Goal: Information Seeking & Learning: Learn about a topic

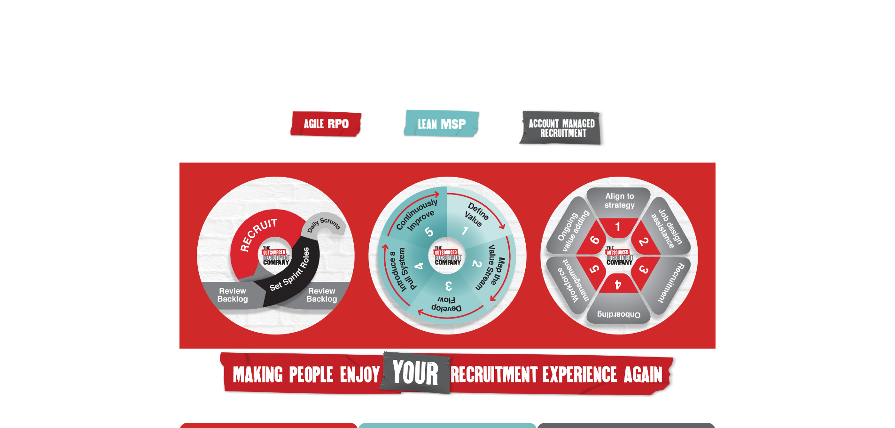
scroll to position [282, 0]
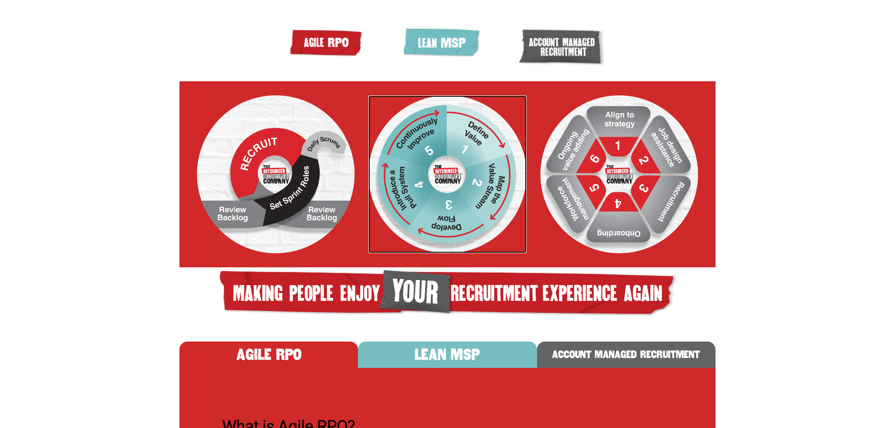
click at [440, 179] on img at bounding box center [448, 174] width 158 height 158
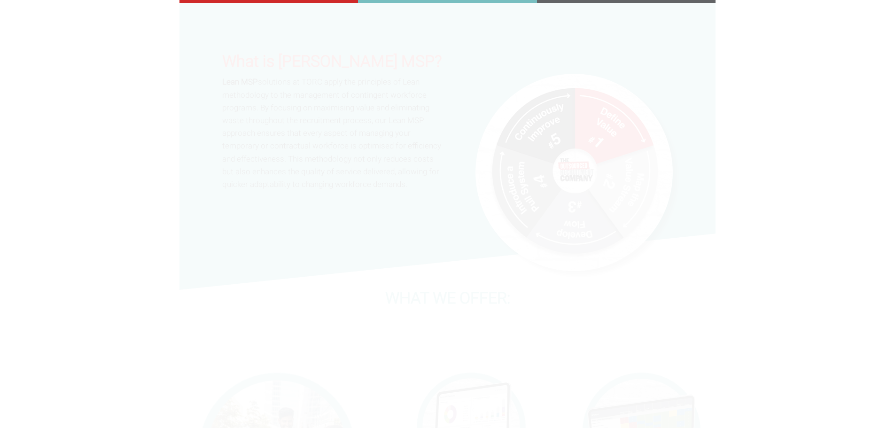
scroll to position [657, 0]
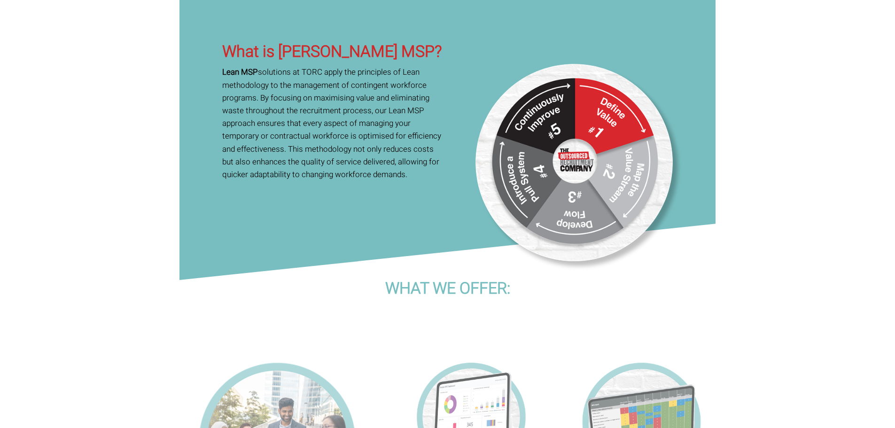
click at [574, 193] on img at bounding box center [574, 162] width 197 height 197
click at [549, 163] on img at bounding box center [574, 162] width 197 height 197
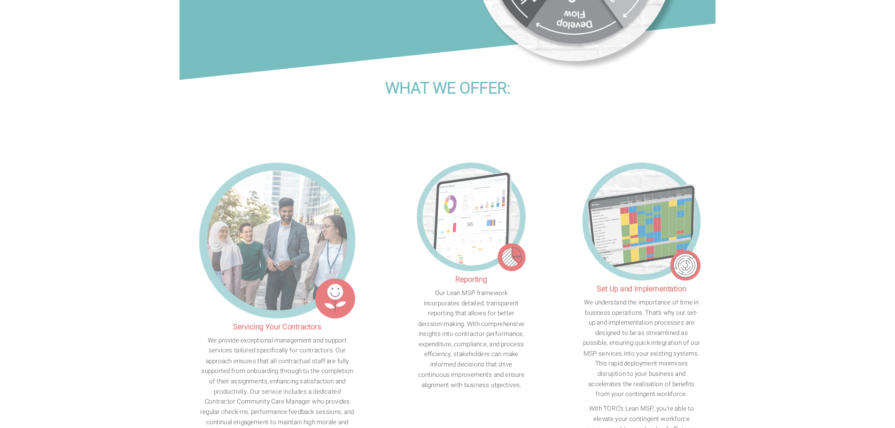
scroll to position [939, 0]
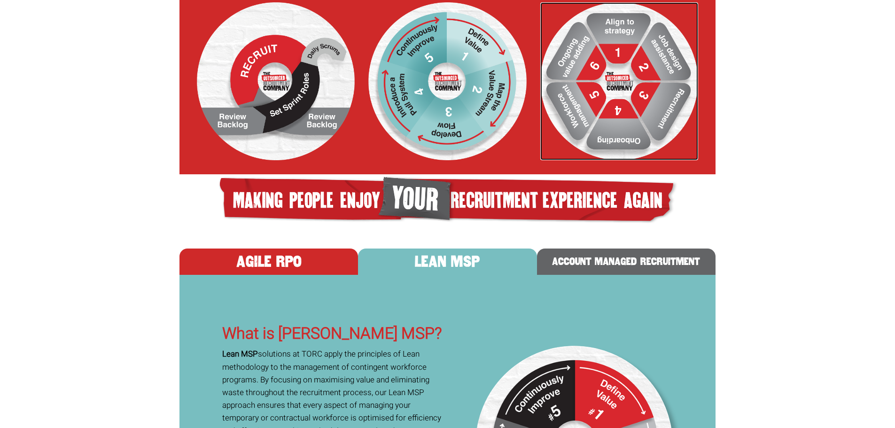
click at [592, 127] on img at bounding box center [620, 81] width 158 height 158
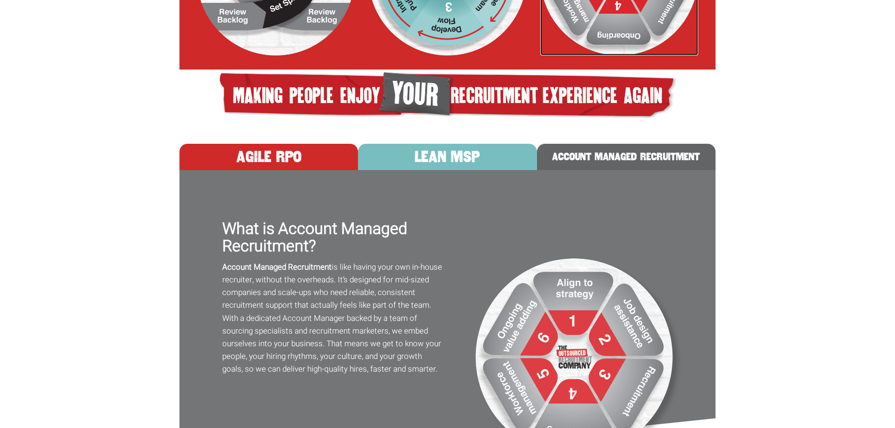
scroll to position [422, 0]
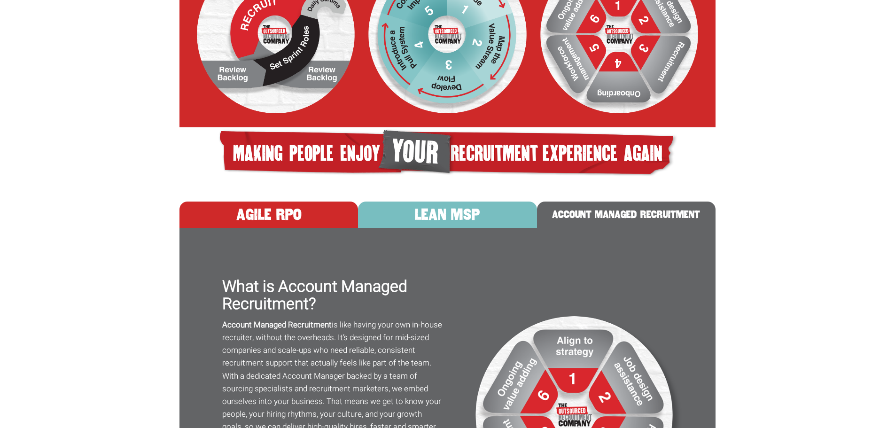
click at [471, 228] on button "LEAN MSP" at bounding box center [447, 215] width 179 height 26
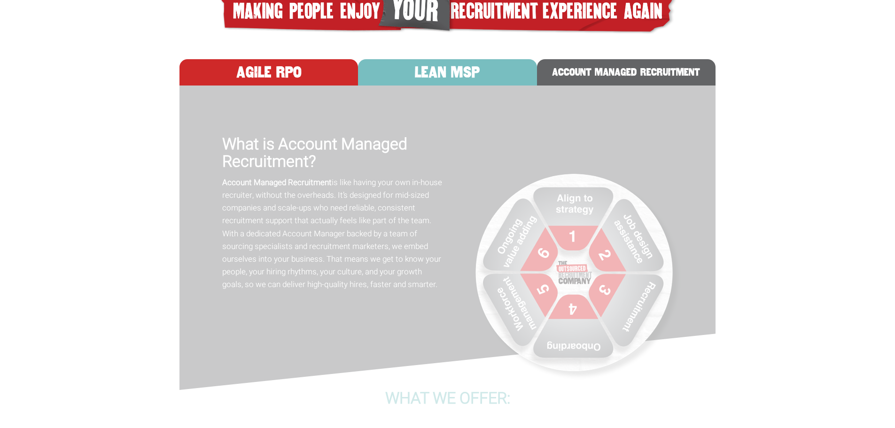
scroll to position [657, 0]
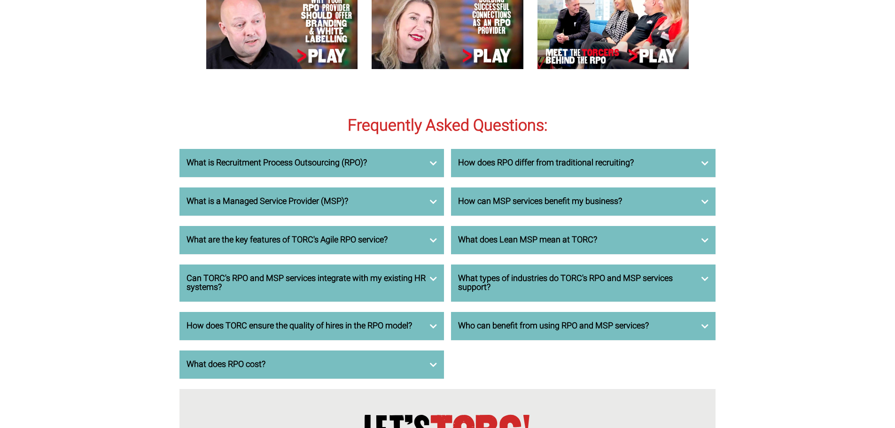
scroll to position [3243, 0]
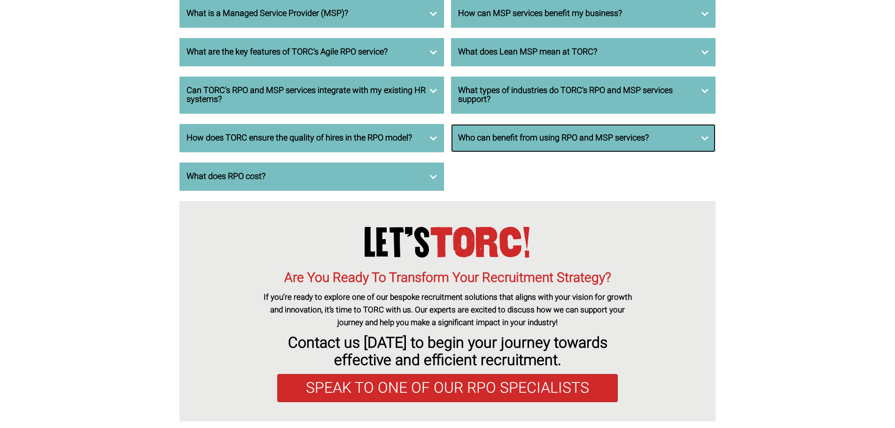
click at [520, 143] on h3 "Who can benefit from using RPO and MSP services?" at bounding box center [583, 137] width 251 height 9
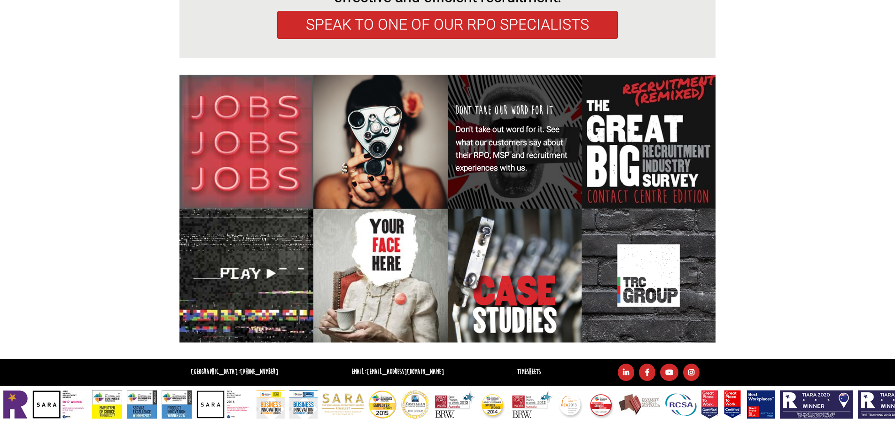
scroll to position [3671, 0]
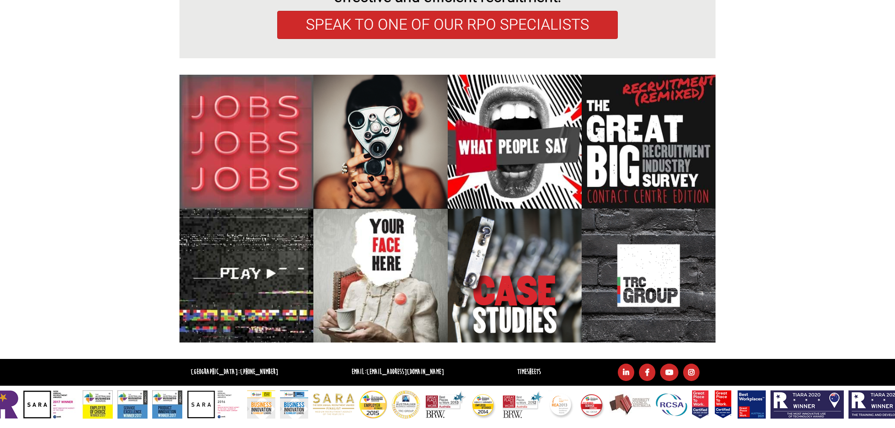
click at [588, 408] on img at bounding box center [592, 405] width 25 height 28
